Goal: Browse casually

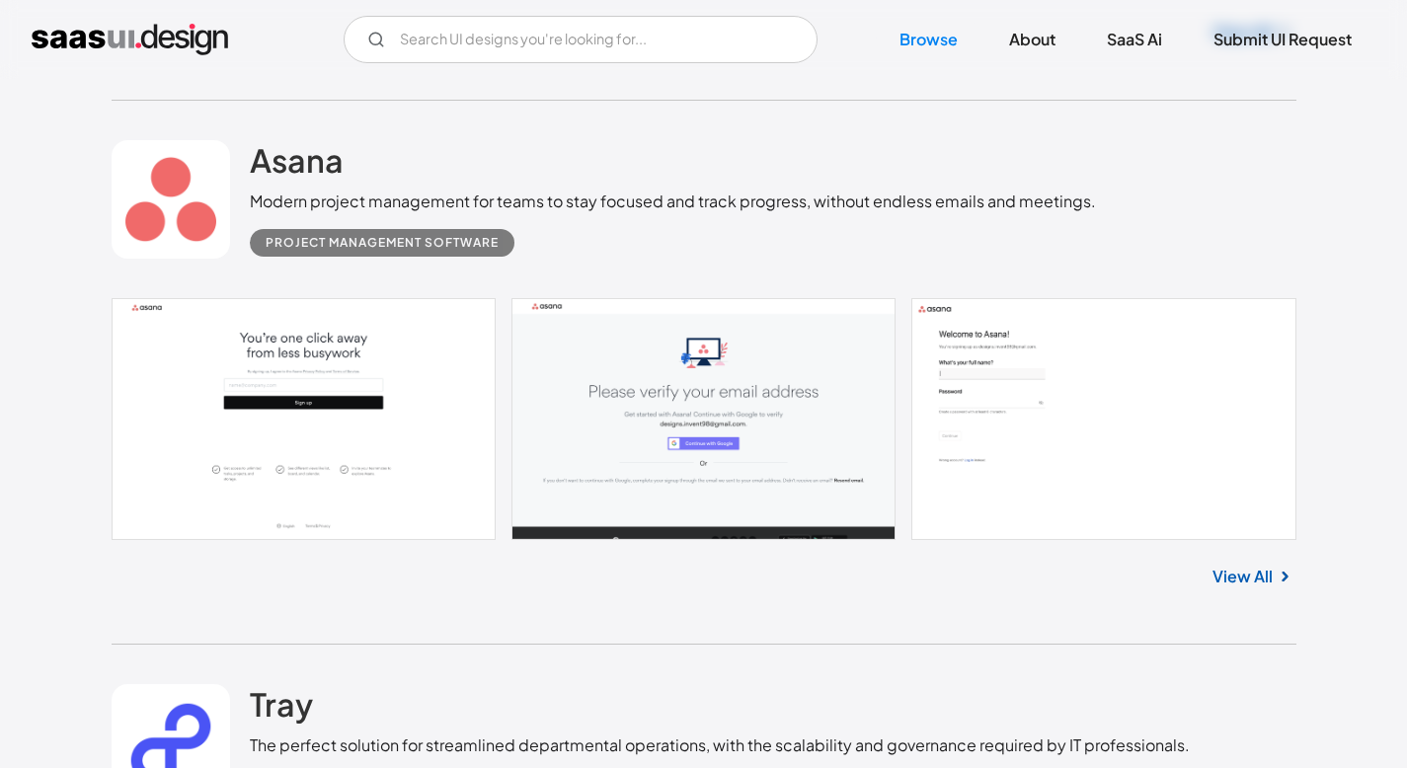
scroll to position [1063, 0]
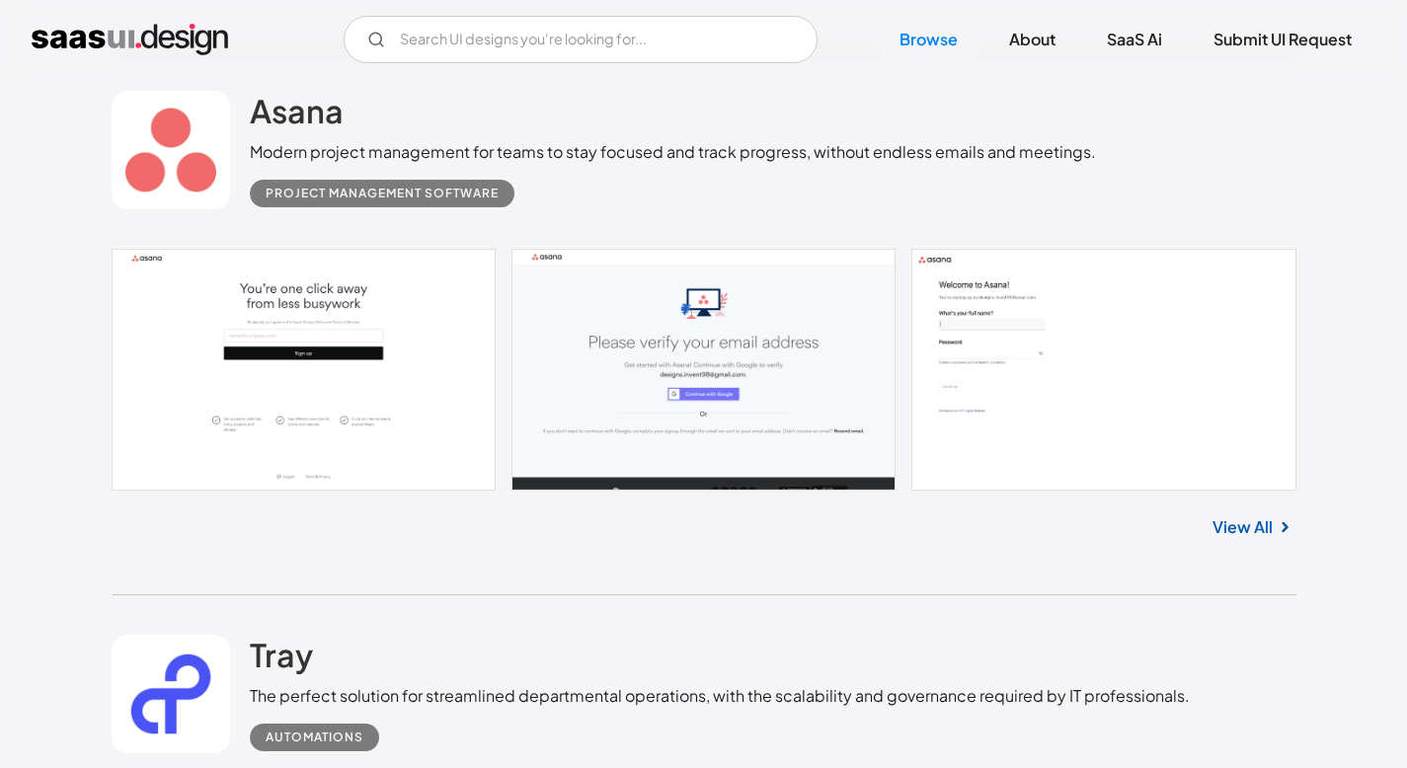
click at [376, 441] on link at bounding box center [704, 369] width 1185 height 241
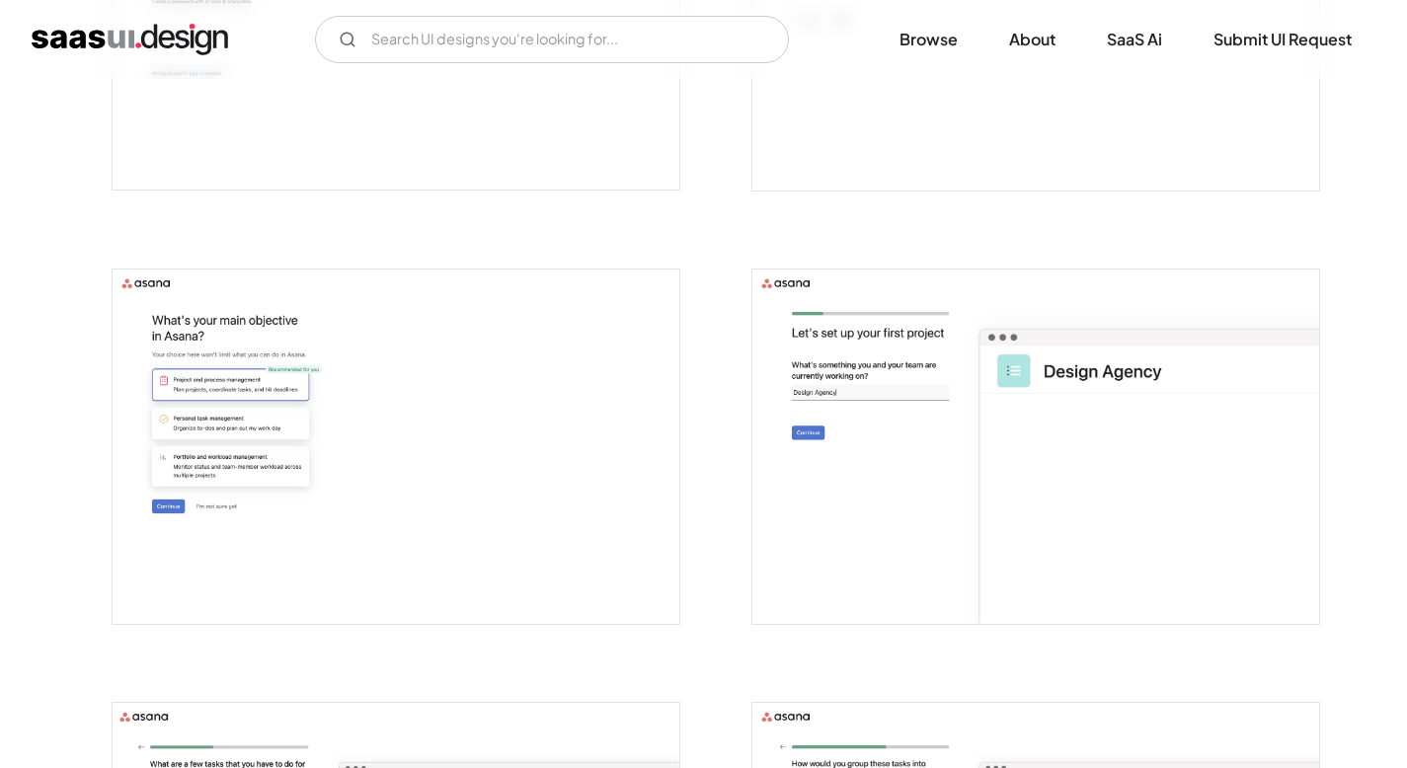
scroll to position [1070, 0]
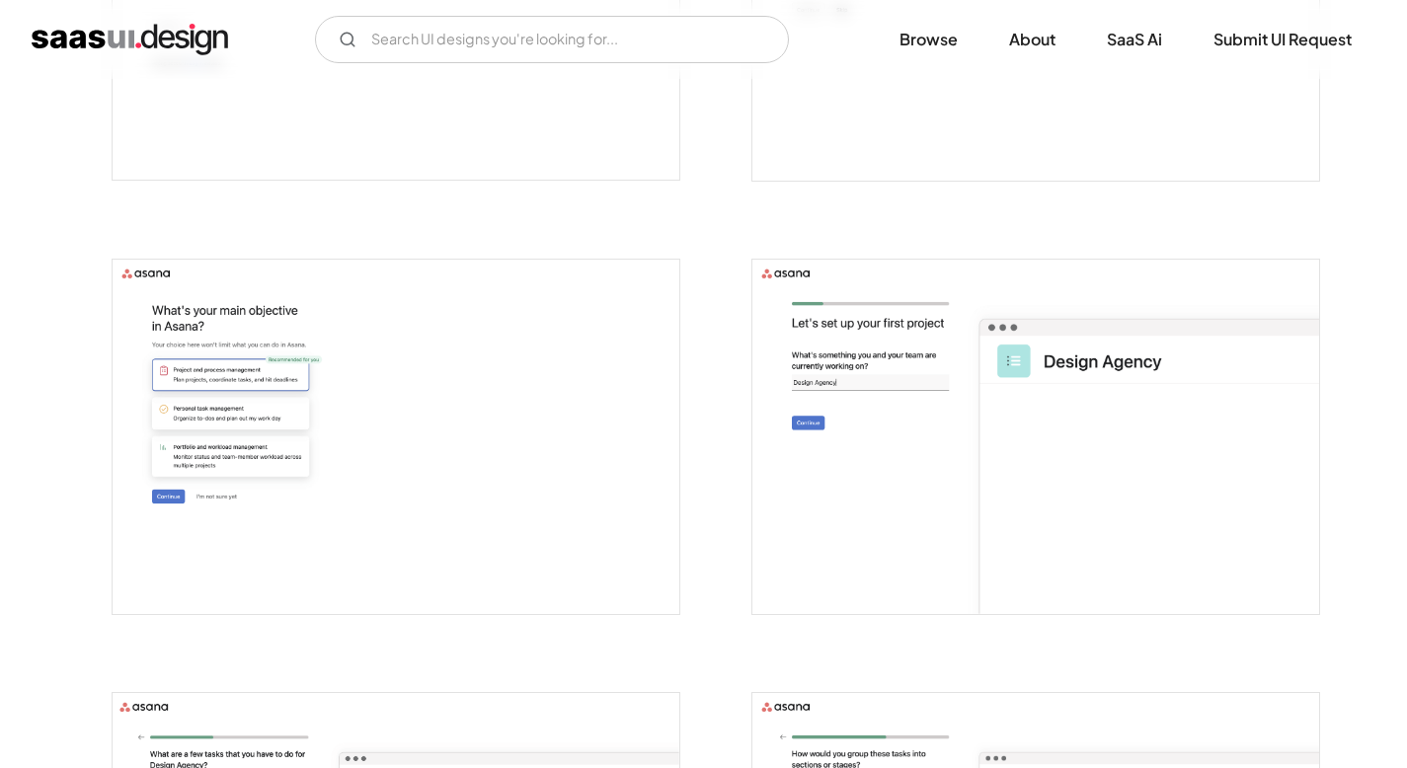
click at [385, 425] on img "open lightbox" at bounding box center [396, 437] width 567 height 355
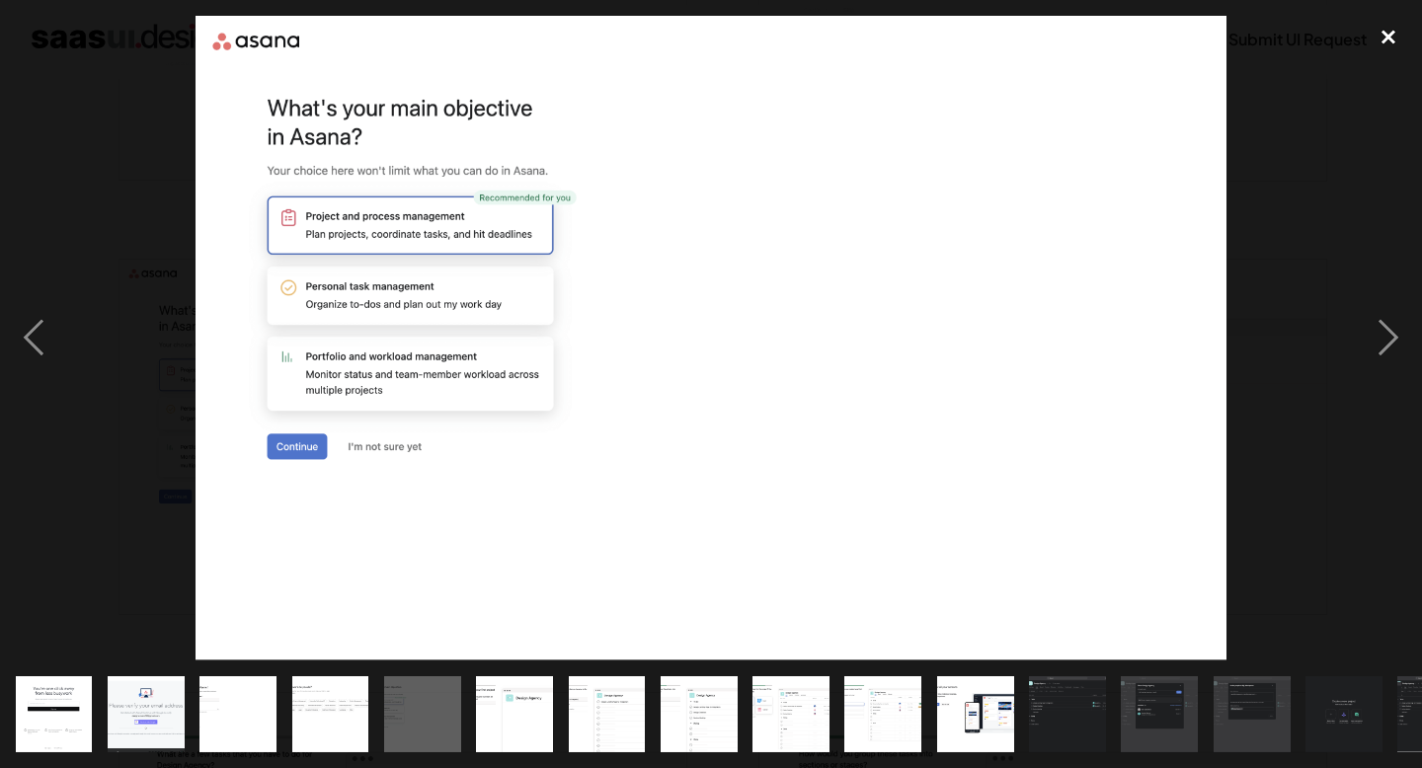
click at [1389, 37] on div "close lightbox" at bounding box center [1388, 37] width 67 height 43
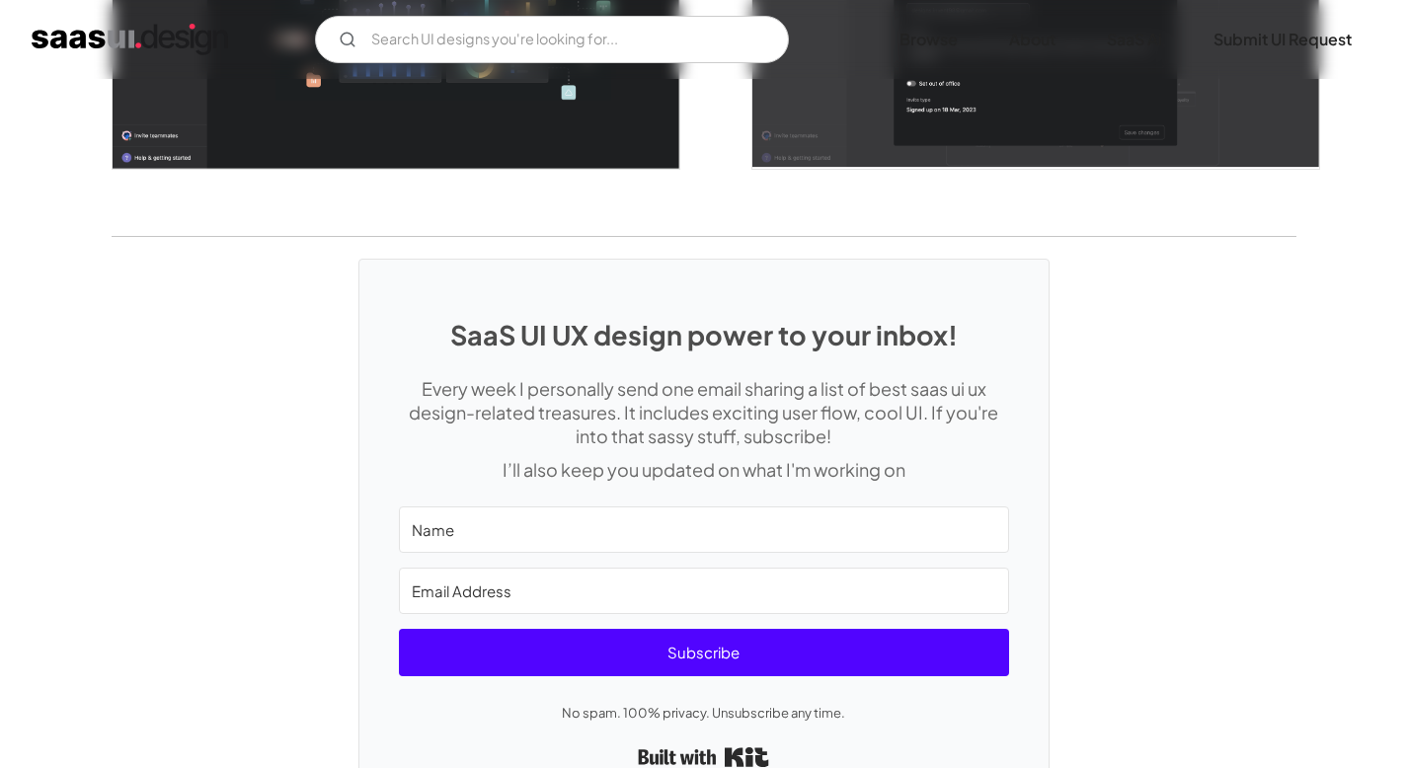
scroll to position [5530, 0]
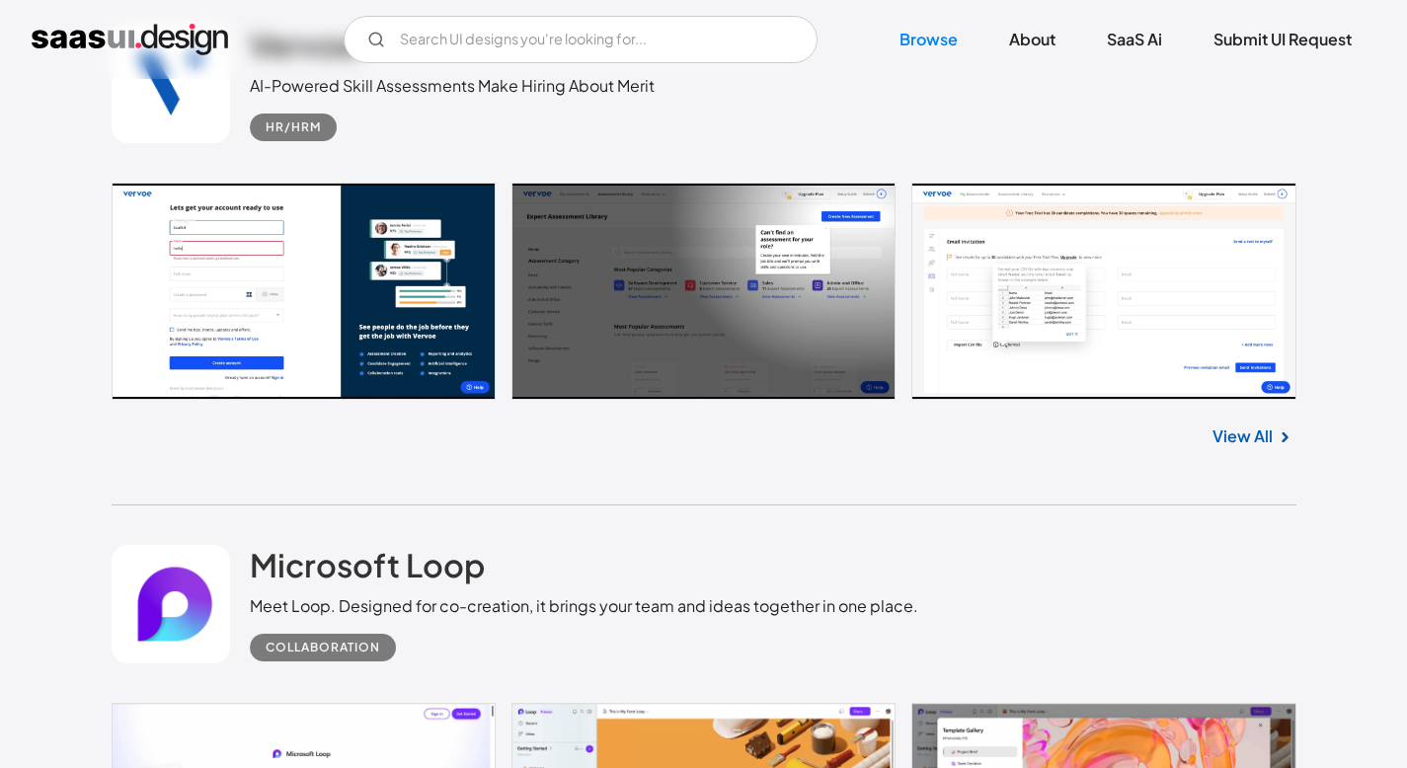
scroll to position [2155, 0]
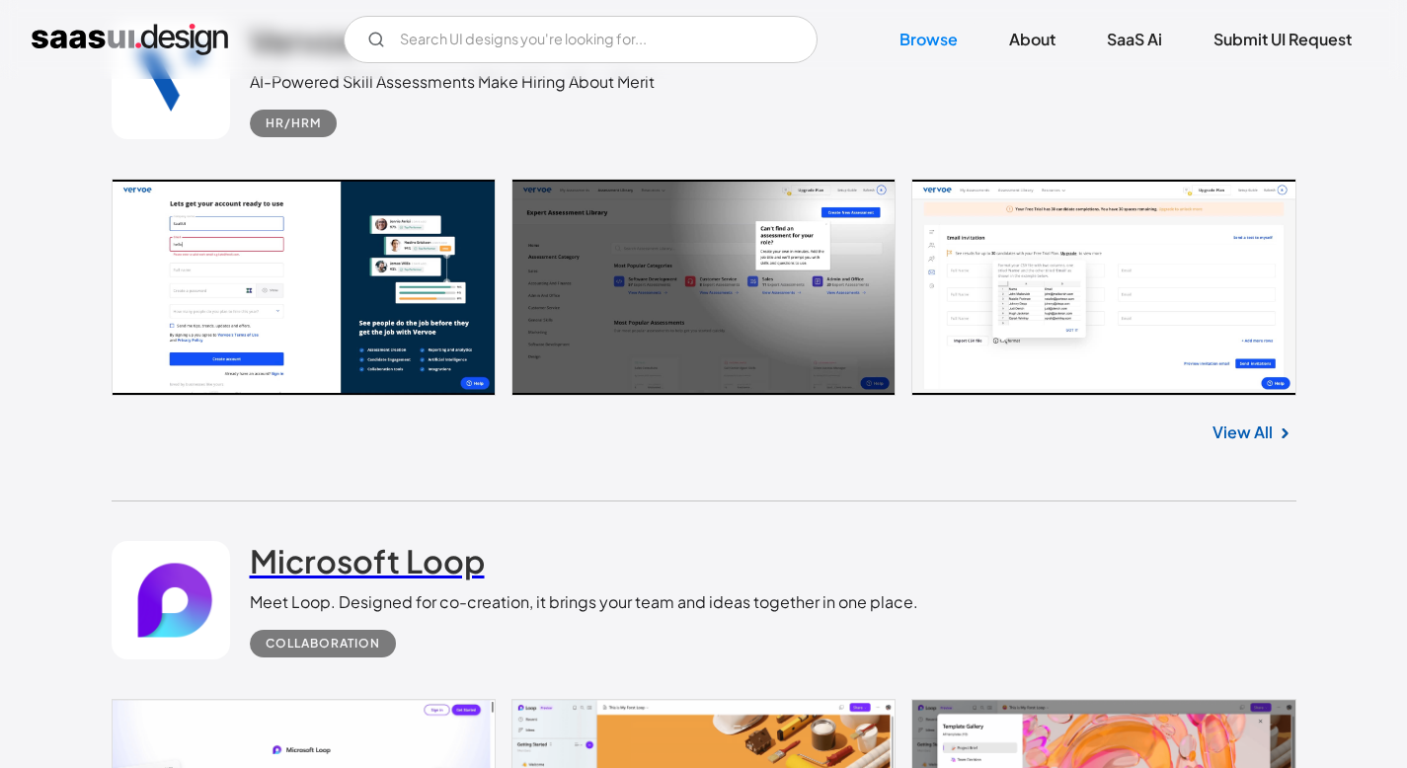
click at [455, 578] on h2 "Microsoft Loop" at bounding box center [367, 560] width 235 height 39
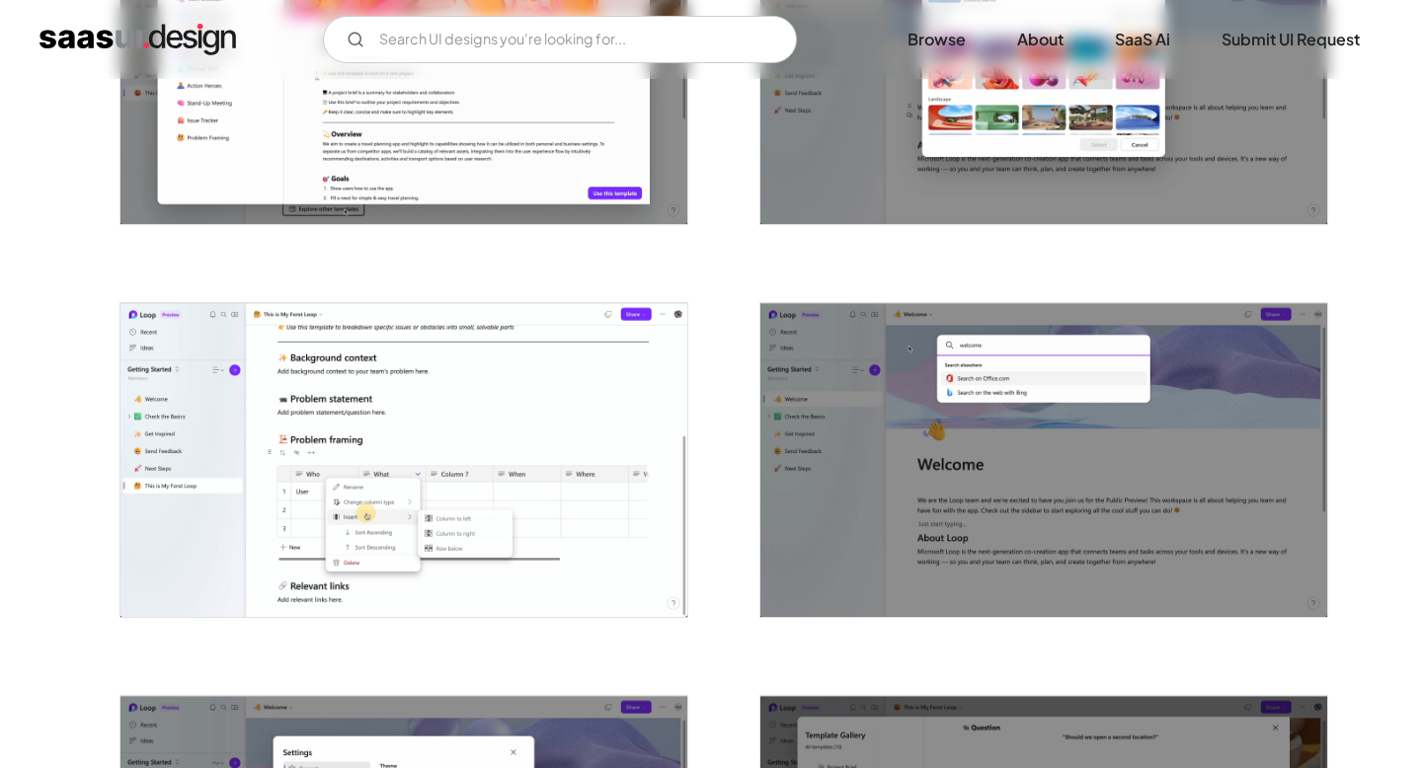
scroll to position [947, 0]
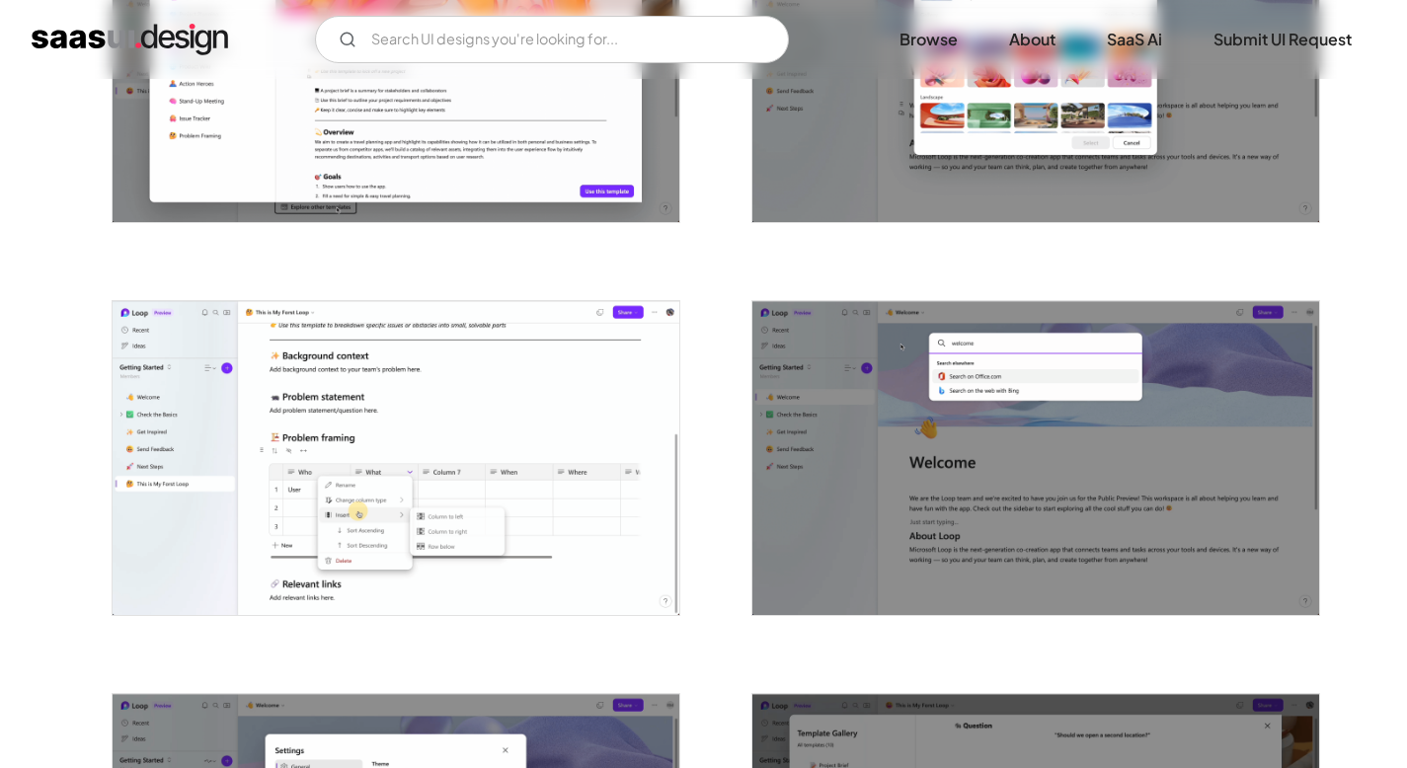
click at [558, 438] on img "open lightbox" at bounding box center [396, 458] width 567 height 314
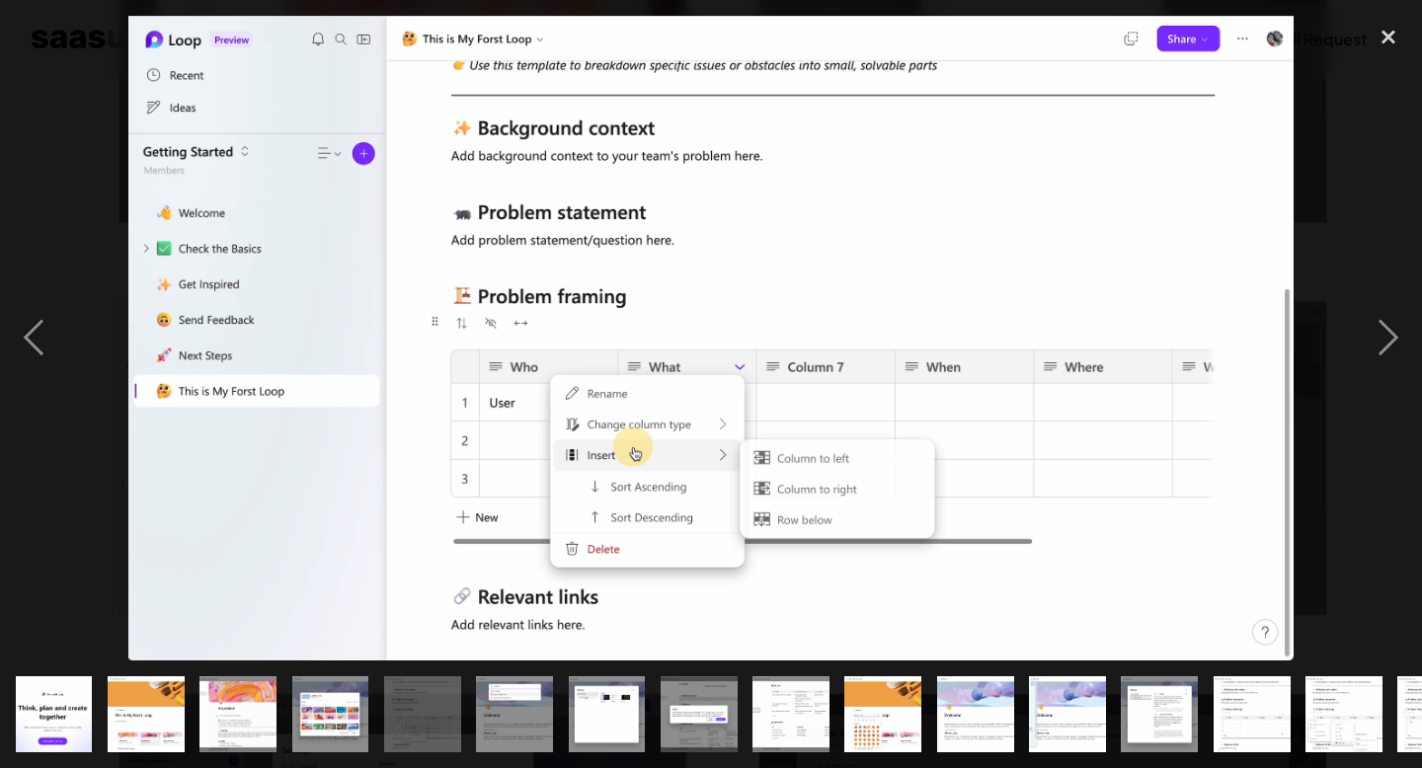
click at [656, 501] on img at bounding box center [710, 339] width 1165 height 646
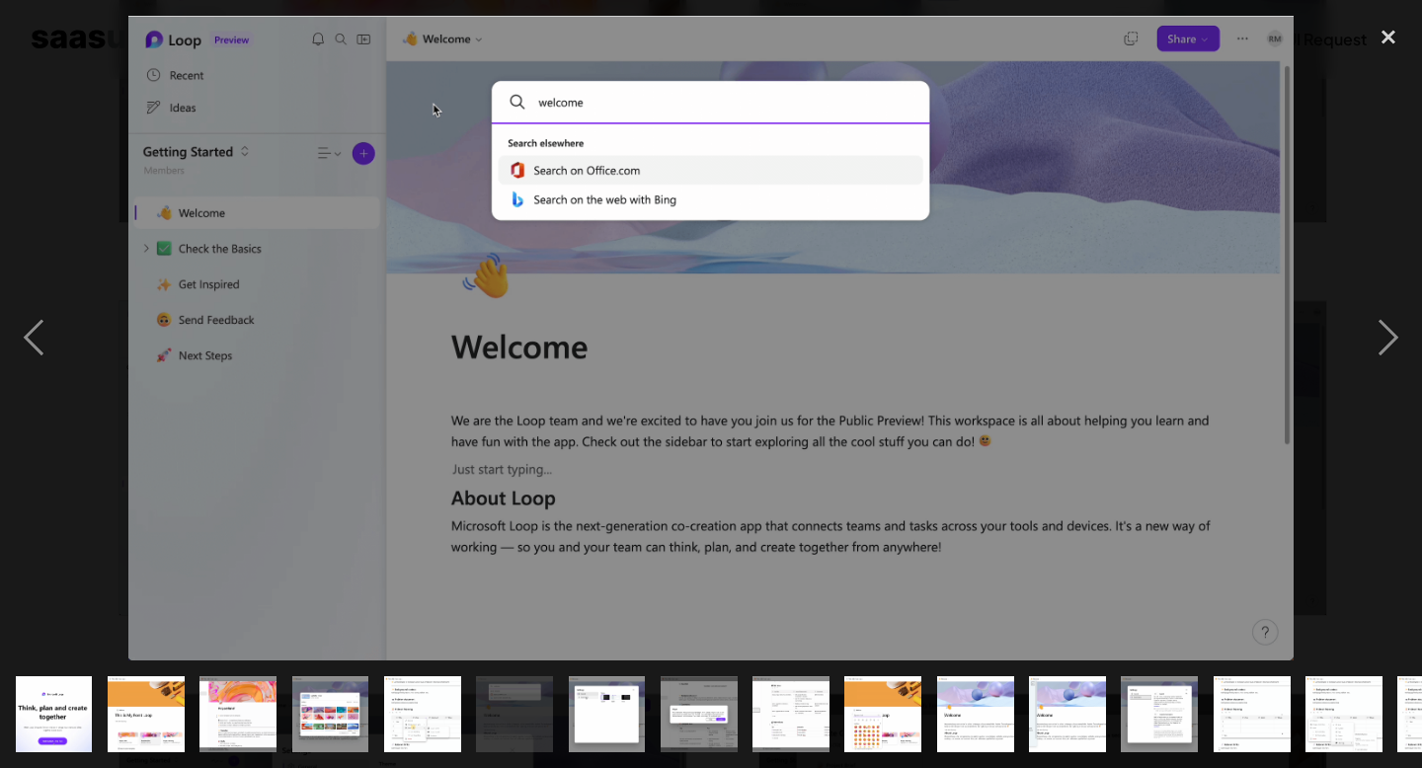
click at [1187, 280] on img at bounding box center [710, 339] width 1165 height 646
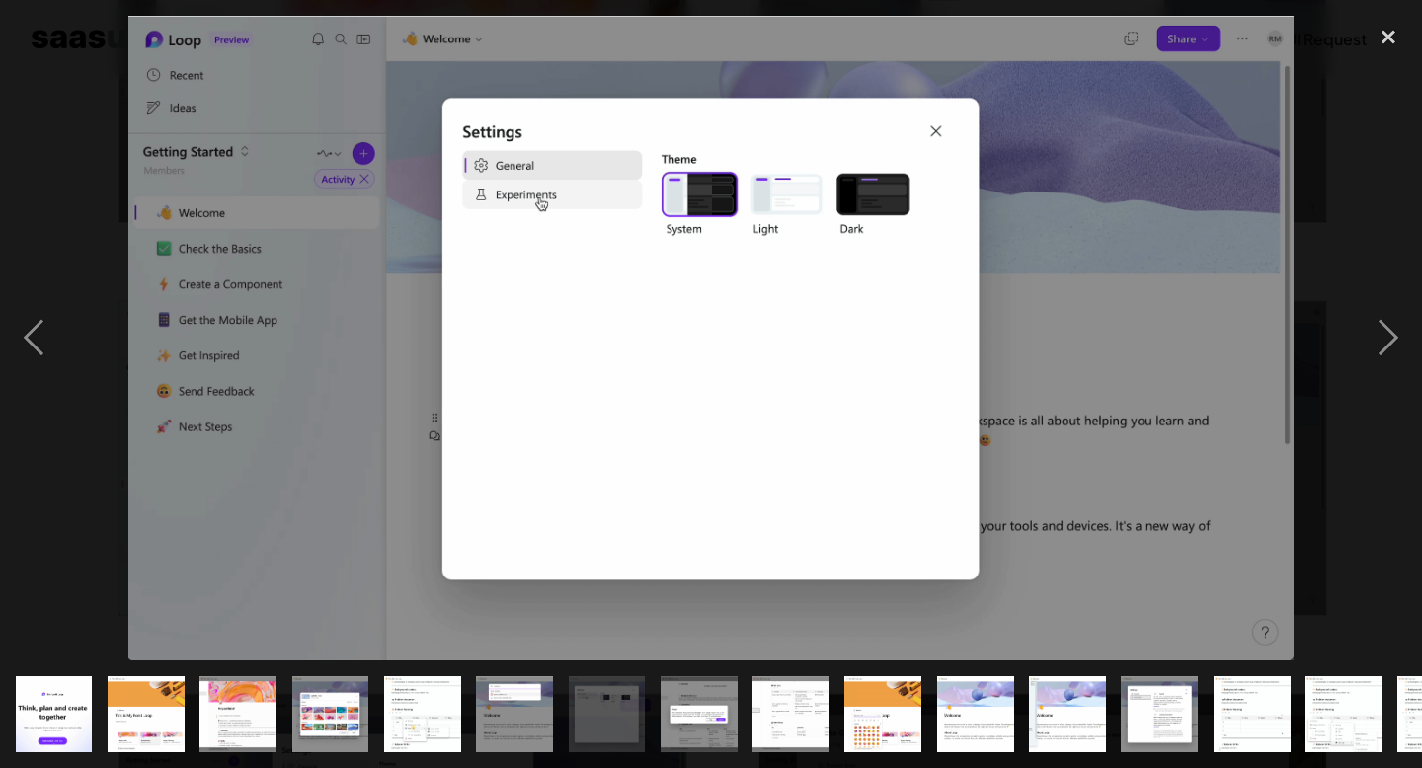
click at [1187, 280] on img at bounding box center [710, 339] width 1165 height 646
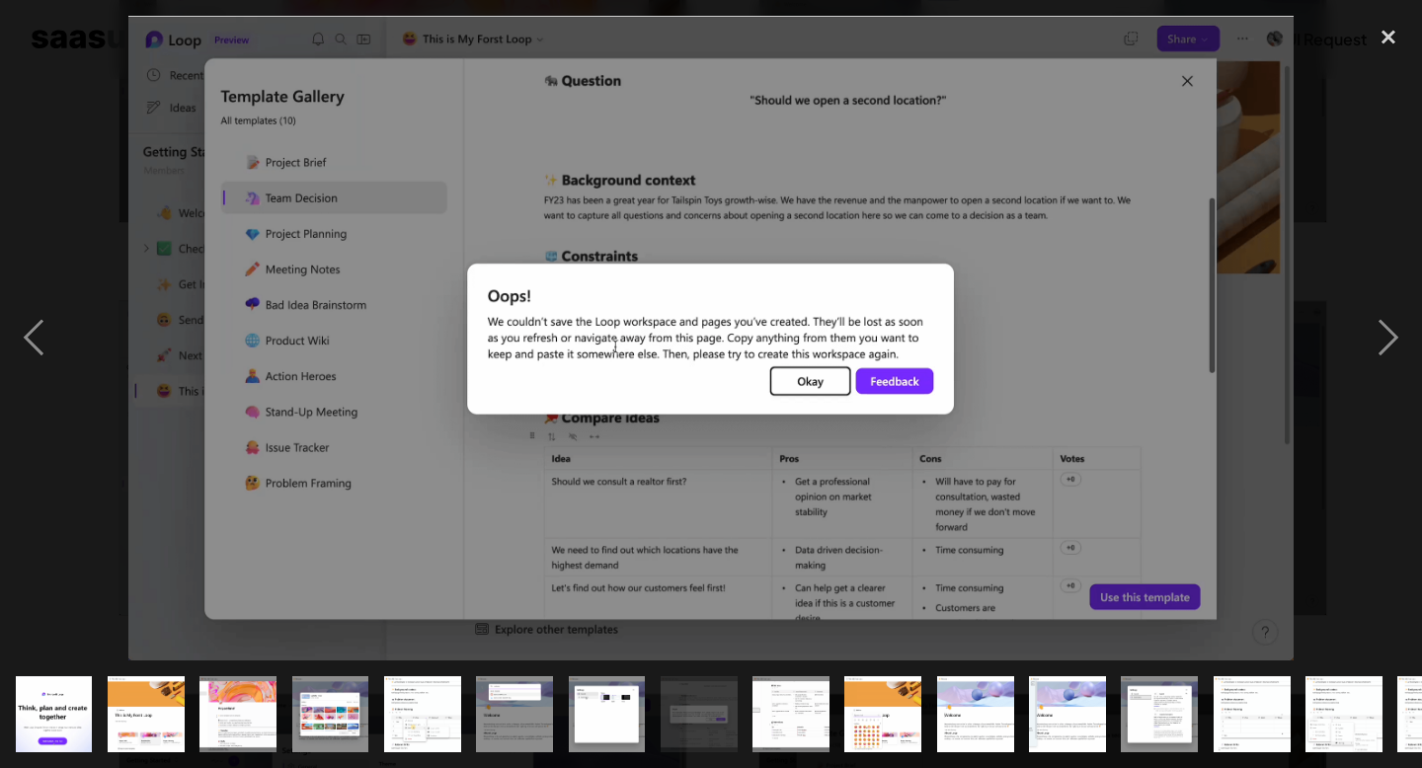
click at [1187, 280] on img at bounding box center [710, 339] width 1165 height 646
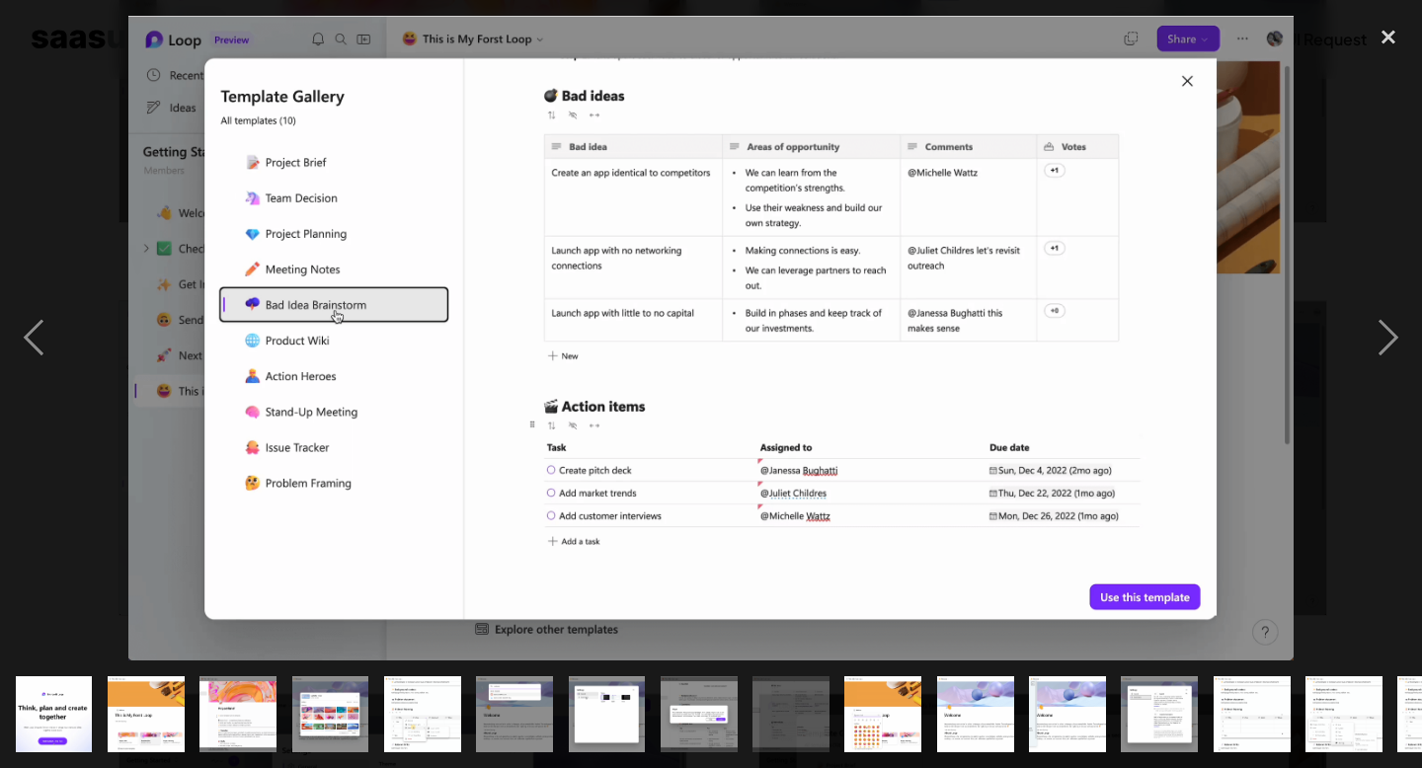
click at [1296, 349] on div at bounding box center [711, 339] width 1422 height 646
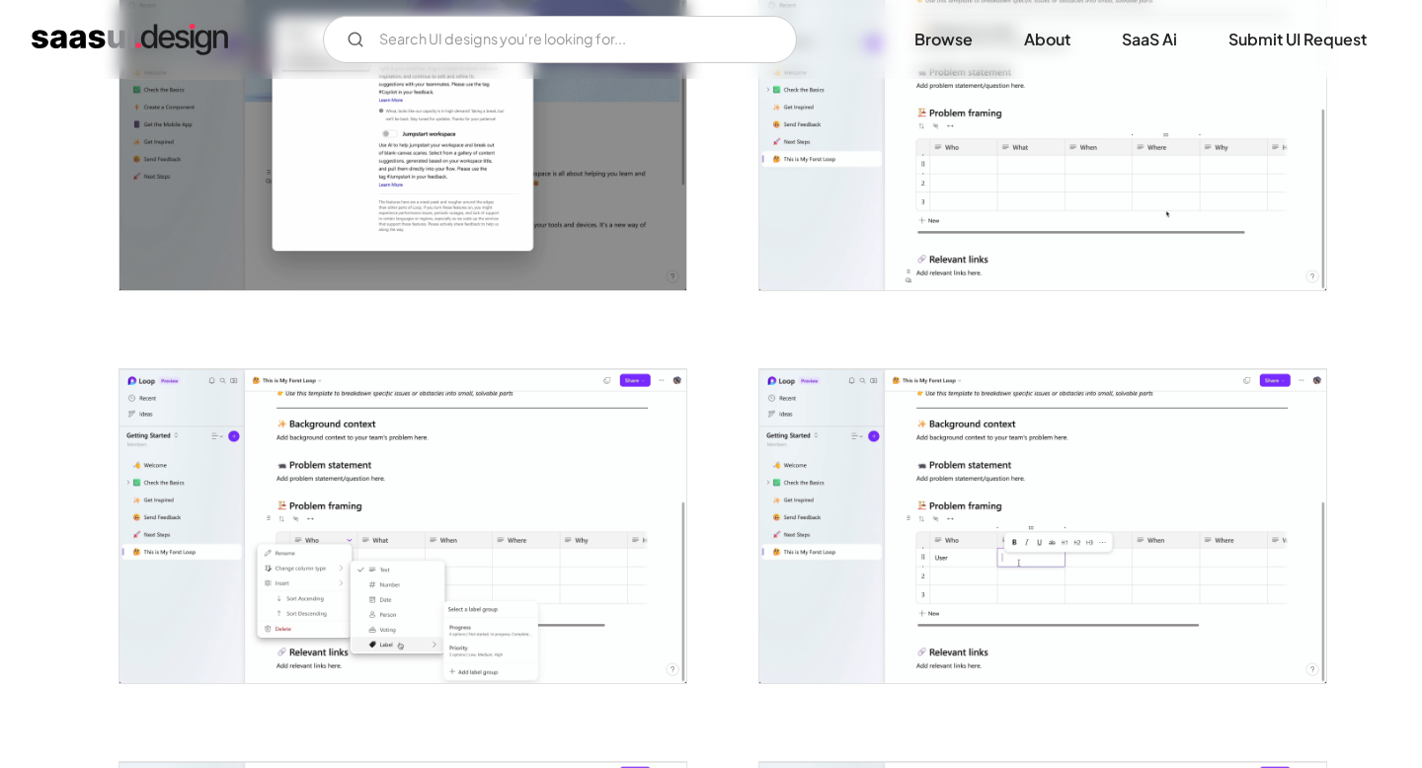
scroll to position [2922, 0]
